Goal: Check status: Check status

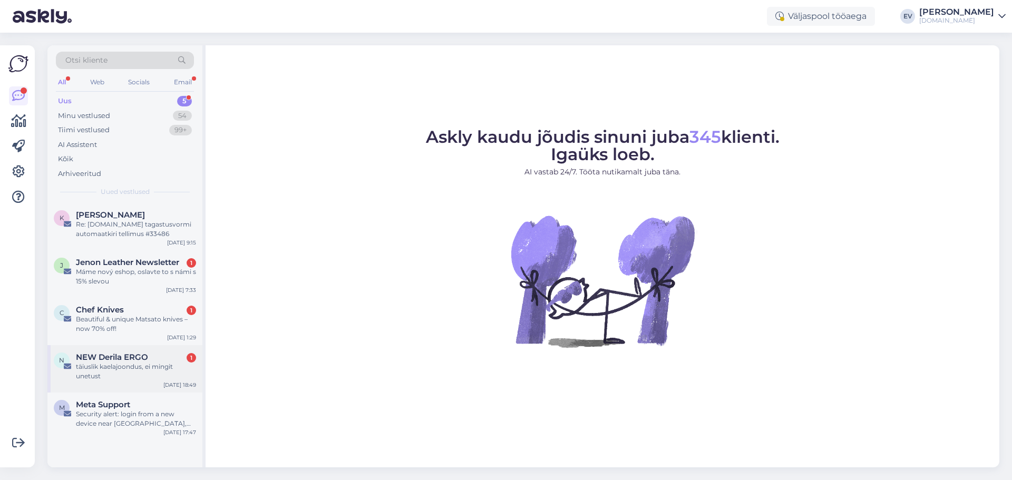
click at [117, 368] on div "täiuslik kaelajoondus, ei mingit unetust" at bounding box center [136, 371] width 120 height 19
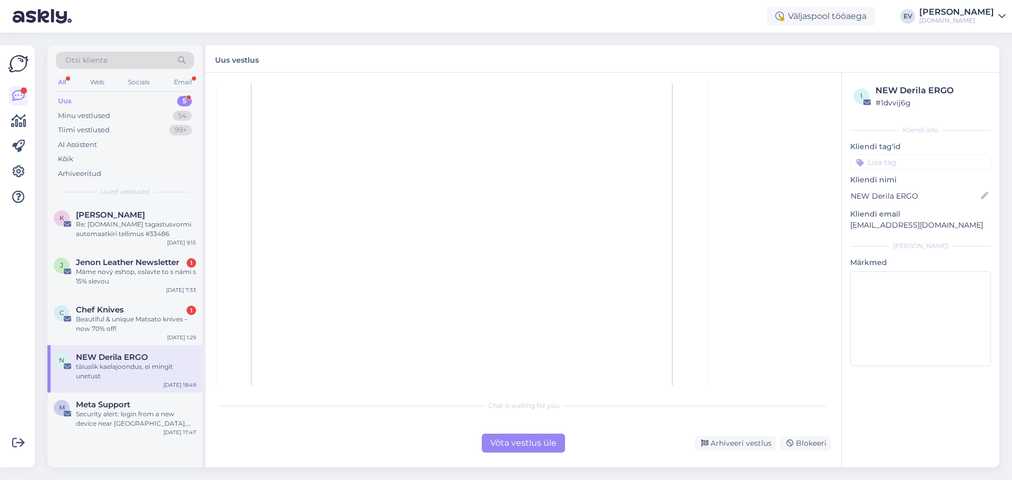
scroll to position [277, 0]
click at [796, 443] on div "Blokeeri" at bounding box center [805, 444] width 51 height 14
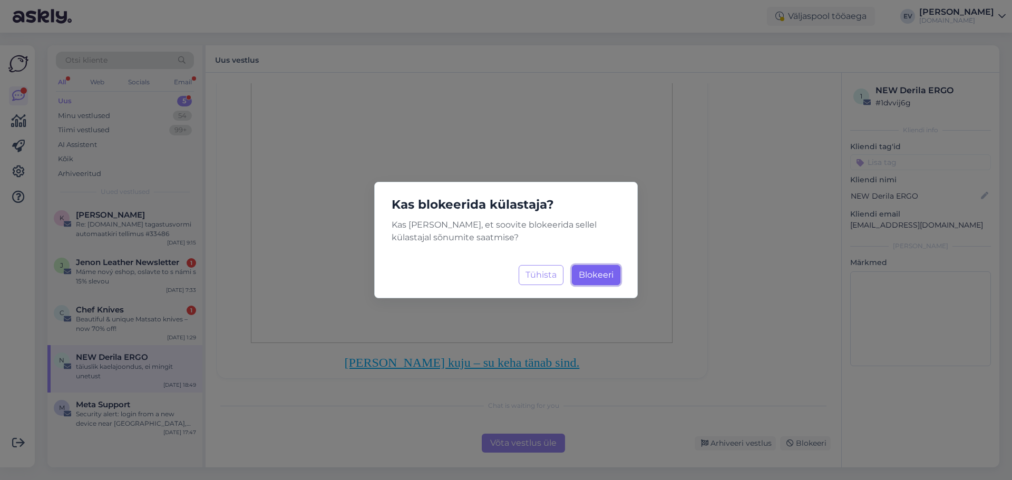
click at [602, 275] on span "Blokeeri" at bounding box center [596, 275] width 35 height 10
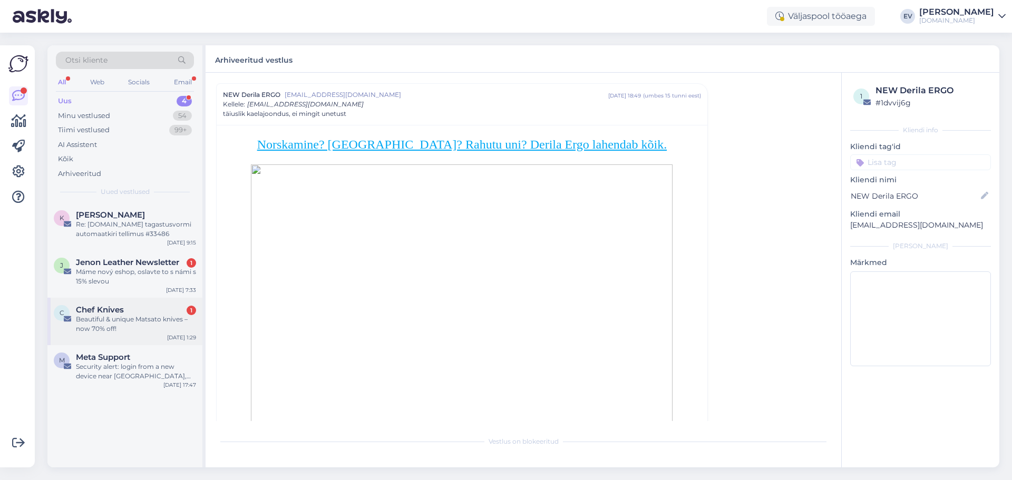
click at [119, 308] on span "Chef Knives" at bounding box center [100, 309] width 48 height 9
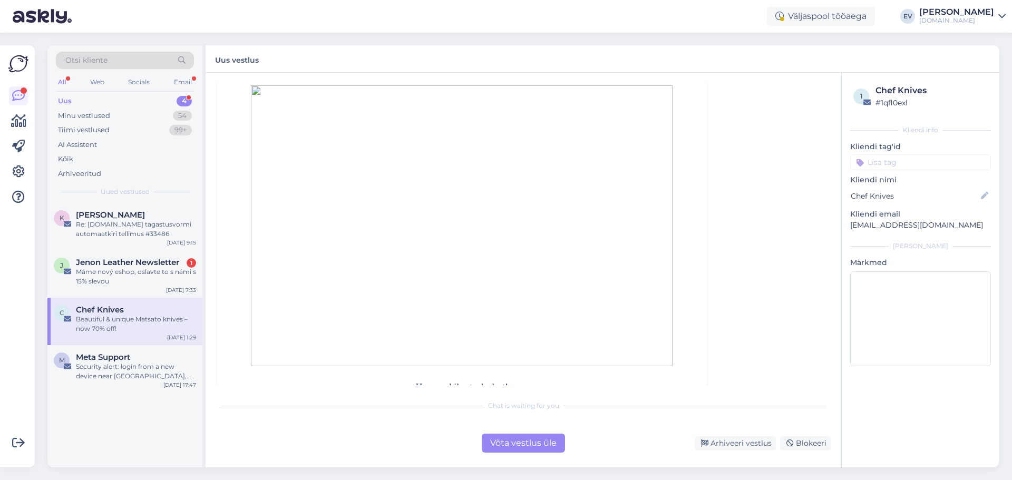
scroll to position [243, 0]
click at [793, 440] on icon at bounding box center [790, 443] width 7 height 7
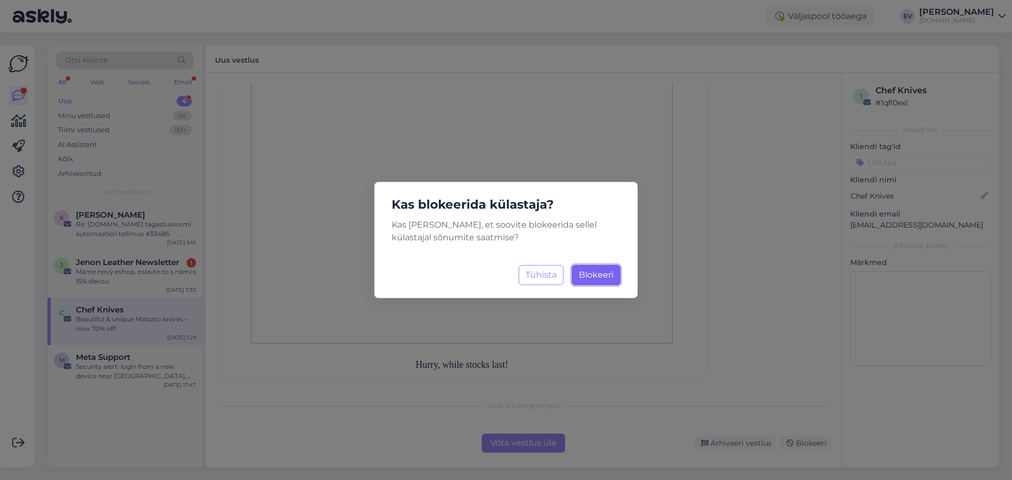
click at [592, 269] on button "Blokeeri Laadimine..." at bounding box center [596, 275] width 49 height 20
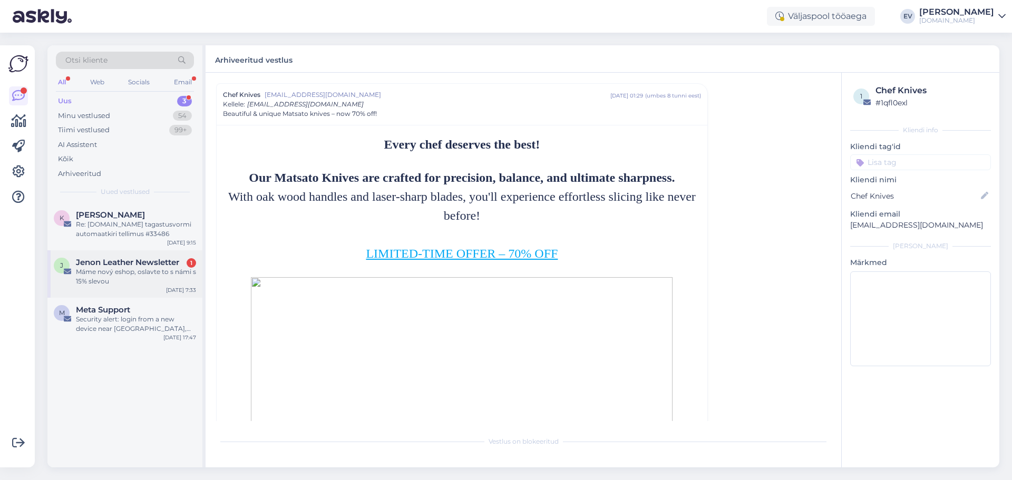
click at [119, 260] on span "Jenon Leather Newsletter" at bounding box center [127, 262] width 103 height 9
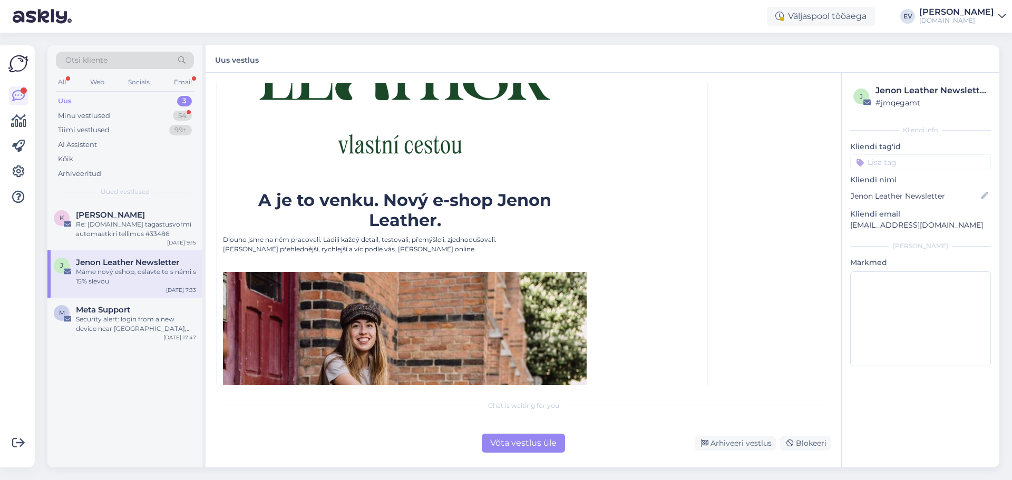
scroll to position [86, 0]
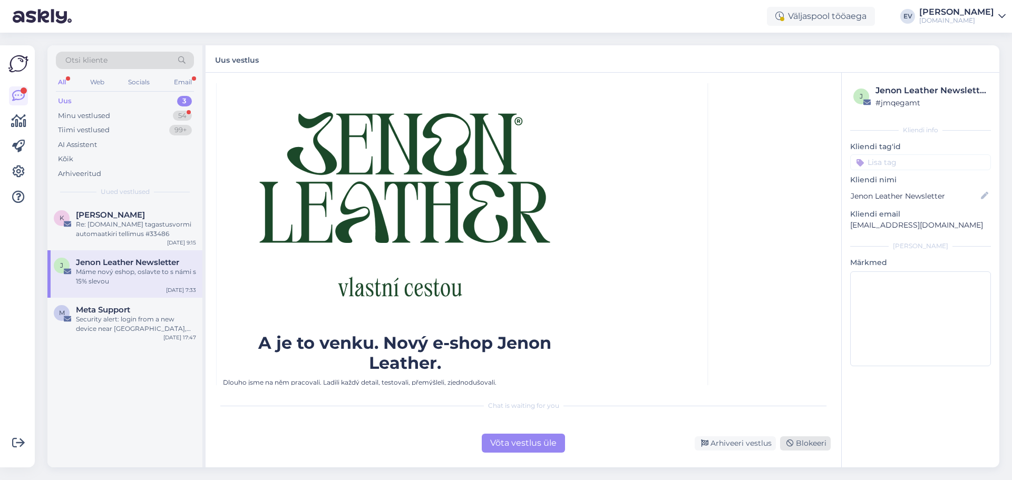
click at [818, 446] on div "Blokeeri" at bounding box center [805, 444] width 51 height 14
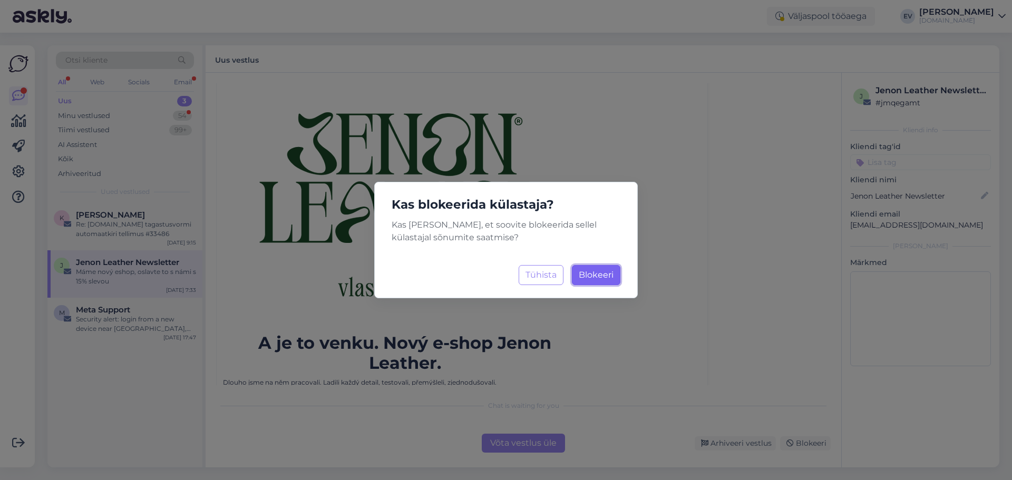
click at [602, 278] on span "Blokeeri" at bounding box center [596, 275] width 35 height 10
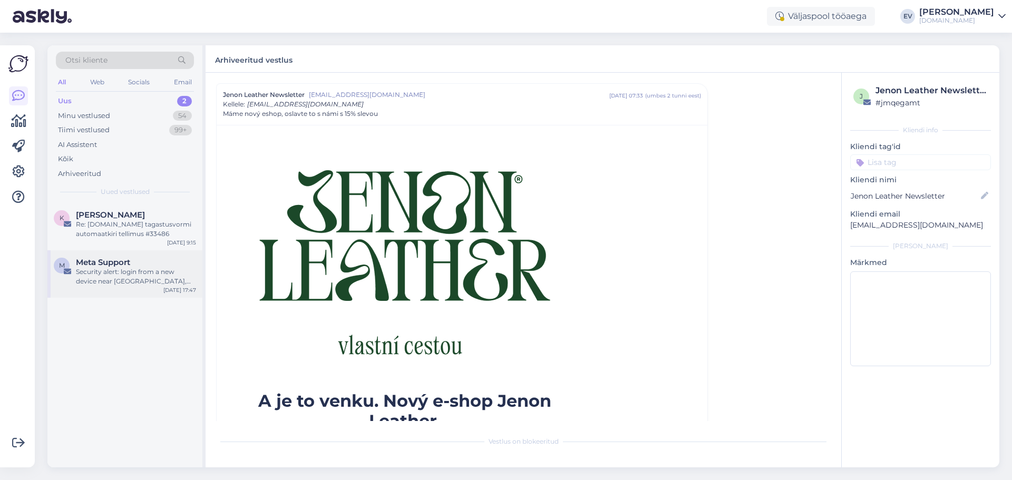
drag, startPoint x: 94, startPoint y: 270, endPoint x: 117, endPoint y: 275, distance: 23.2
click at [95, 270] on div "Security alert: login from a new device near [GEOGRAPHIC_DATA], [GEOGRAPHIC_DAT…" at bounding box center [136, 276] width 120 height 19
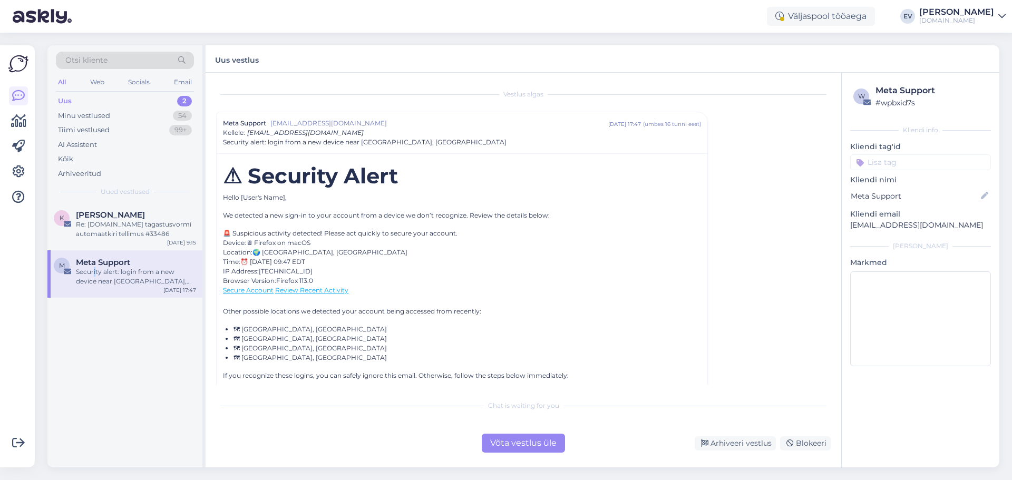
scroll to position [82, 0]
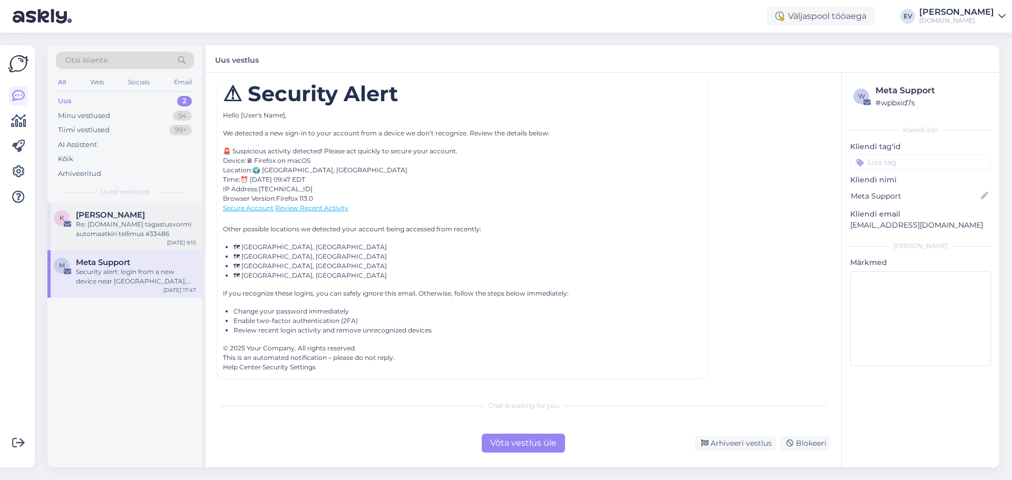
click at [113, 229] on div "Re: [DOMAIN_NAME] tagastusvormi automaatkiri tellimus #33486" at bounding box center [136, 229] width 120 height 19
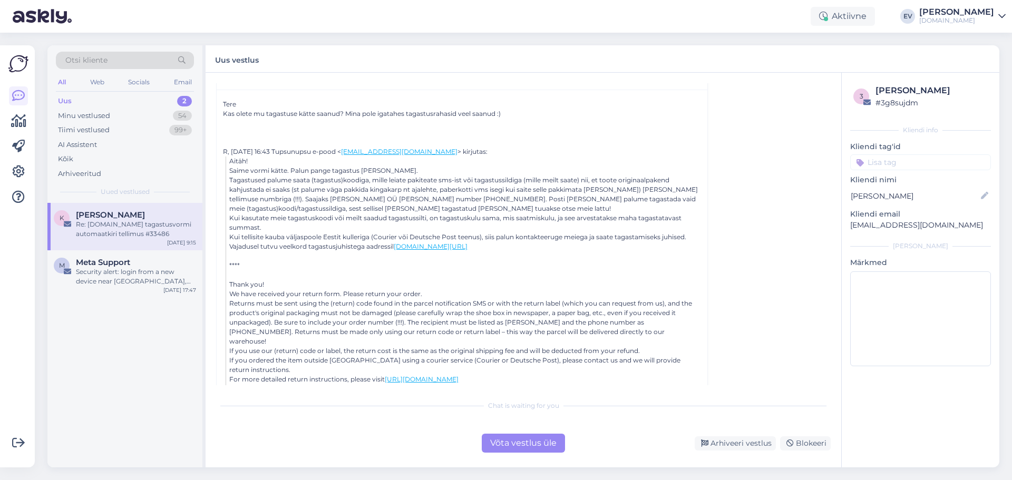
scroll to position [66, 0]
click at [521, 442] on div "Võta vestlus üle" at bounding box center [523, 443] width 83 height 19
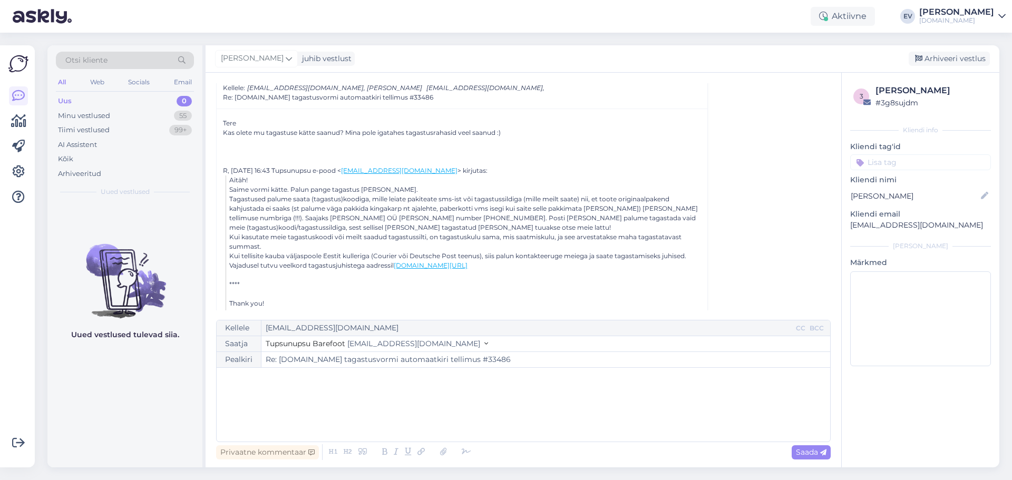
scroll to position [105, 0]
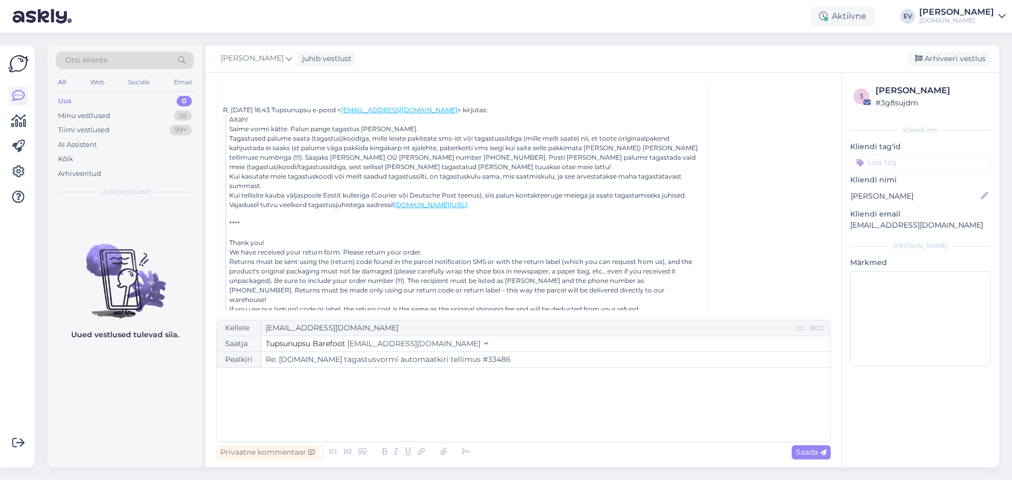
click at [274, 389] on div "﻿" at bounding box center [523, 404] width 603 height 63
click at [230, 397] on span "Htekel ei ole veel Teie tagastus meieni jõudnud" at bounding box center [308, 400] width 173 height 9
click at [231, 399] on span "[PERSON_NAME] ole veel Teie tagastus meieni jõudnud" at bounding box center [323, 400] width 203 height 9
click at [421, 399] on p "Hetkel ei ole veel Teie tagastus meieni jõudnud" at bounding box center [523, 400] width 603 height 11
click at [441, 395] on p "﻿" at bounding box center [523, 389] width 603 height 11
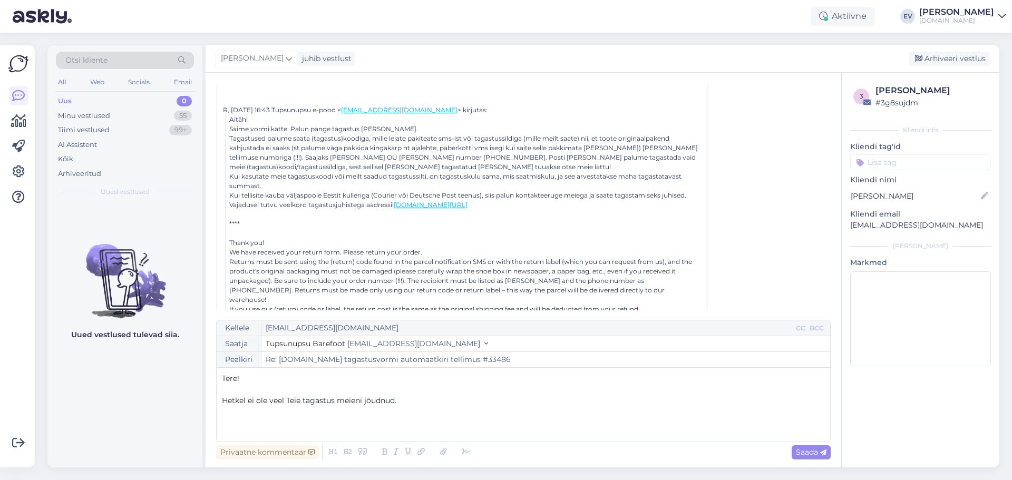
click at [407, 404] on p "Hetkel ei ole veel Teie tagastus meieni jõudnud." at bounding box center [523, 400] width 603 height 11
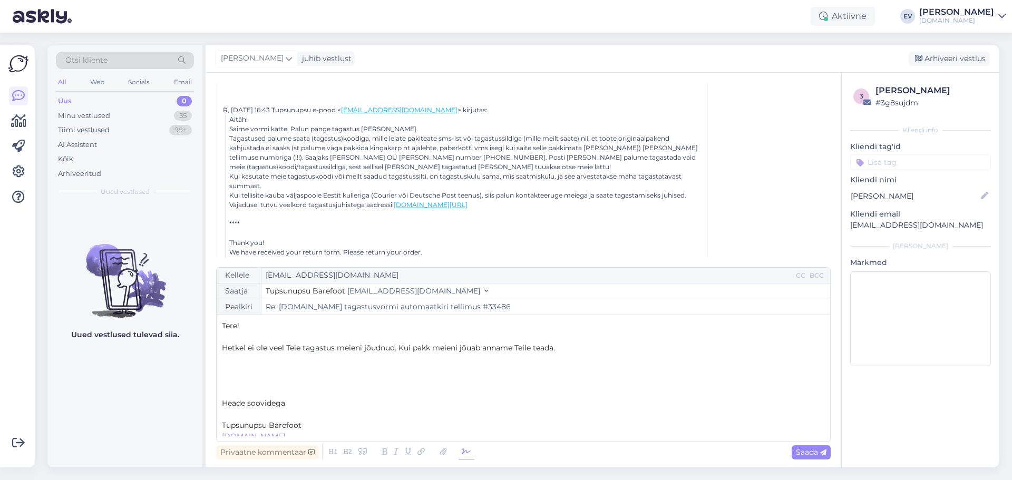
click at [459, 451] on icon at bounding box center [467, 452] width 16 height 15
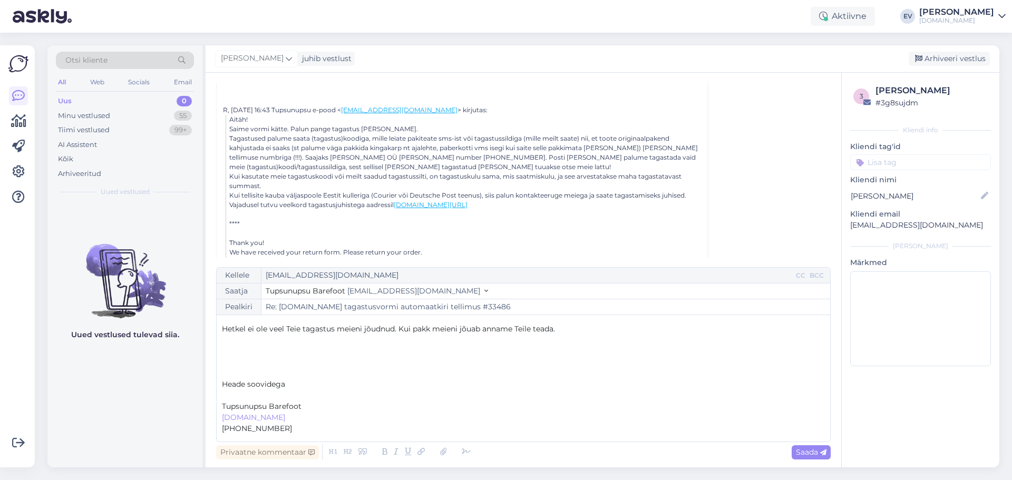
scroll to position [28, 0]
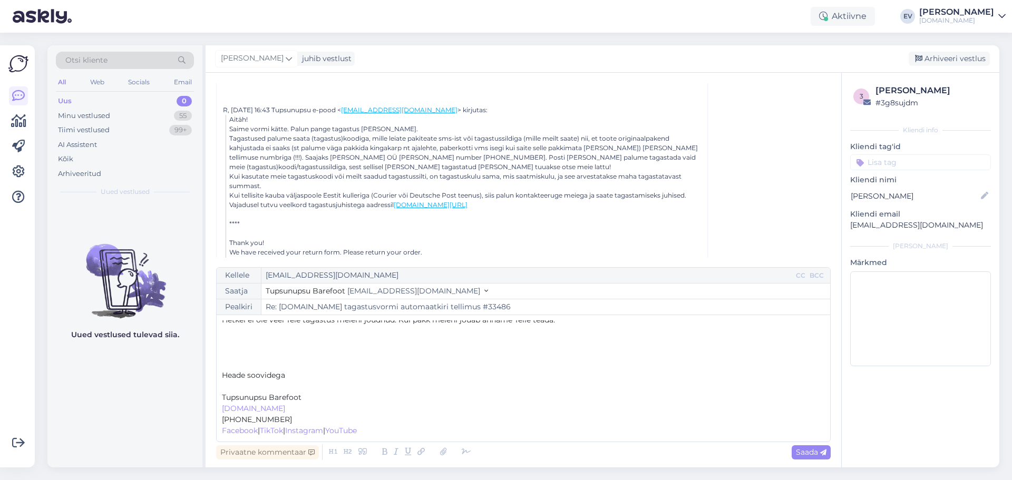
click at [301, 396] on span "Tupsunupsu Barefoot" at bounding box center [262, 397] width 80 height 9
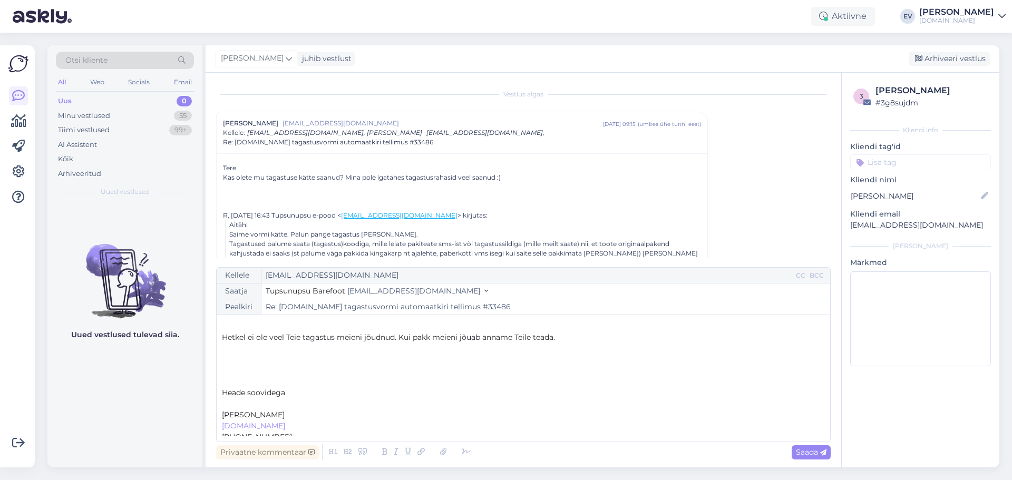
scroll to position [0, 0]
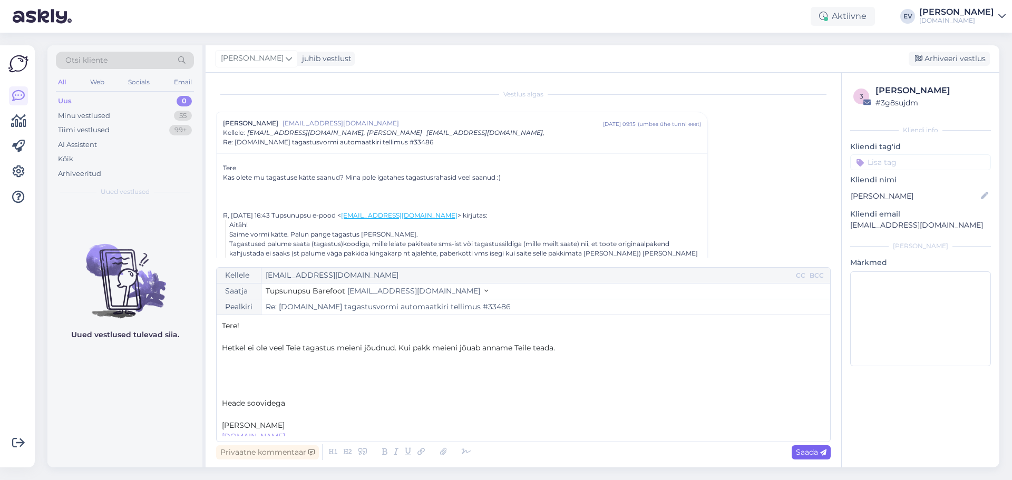
click at [808, 454] on span "Saada" at bounding box center [811, 452] width 31 height 9
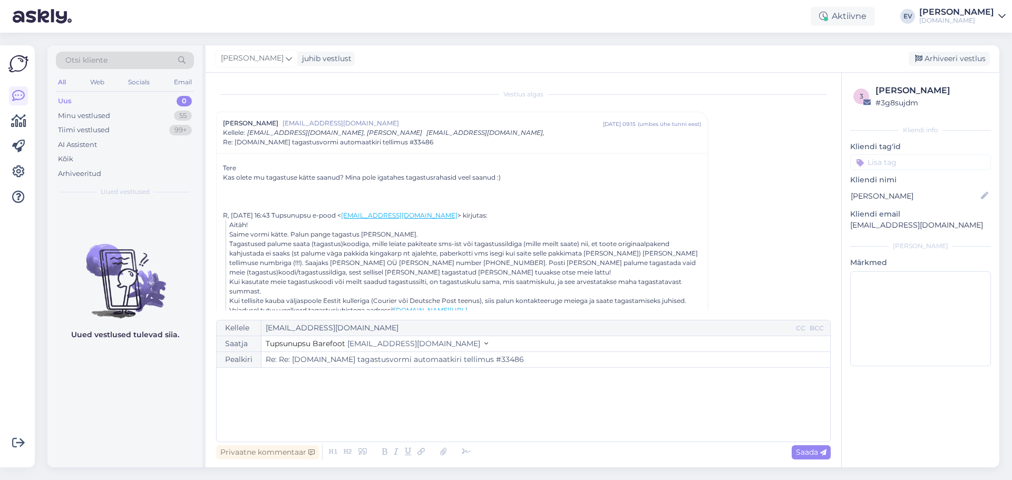
type input "Re: [DOMAIN_NAME] tagastusvormi automaatkiri tellimus #33486"
